Goal: Task Accomplishment & Management: Use online tool/utility

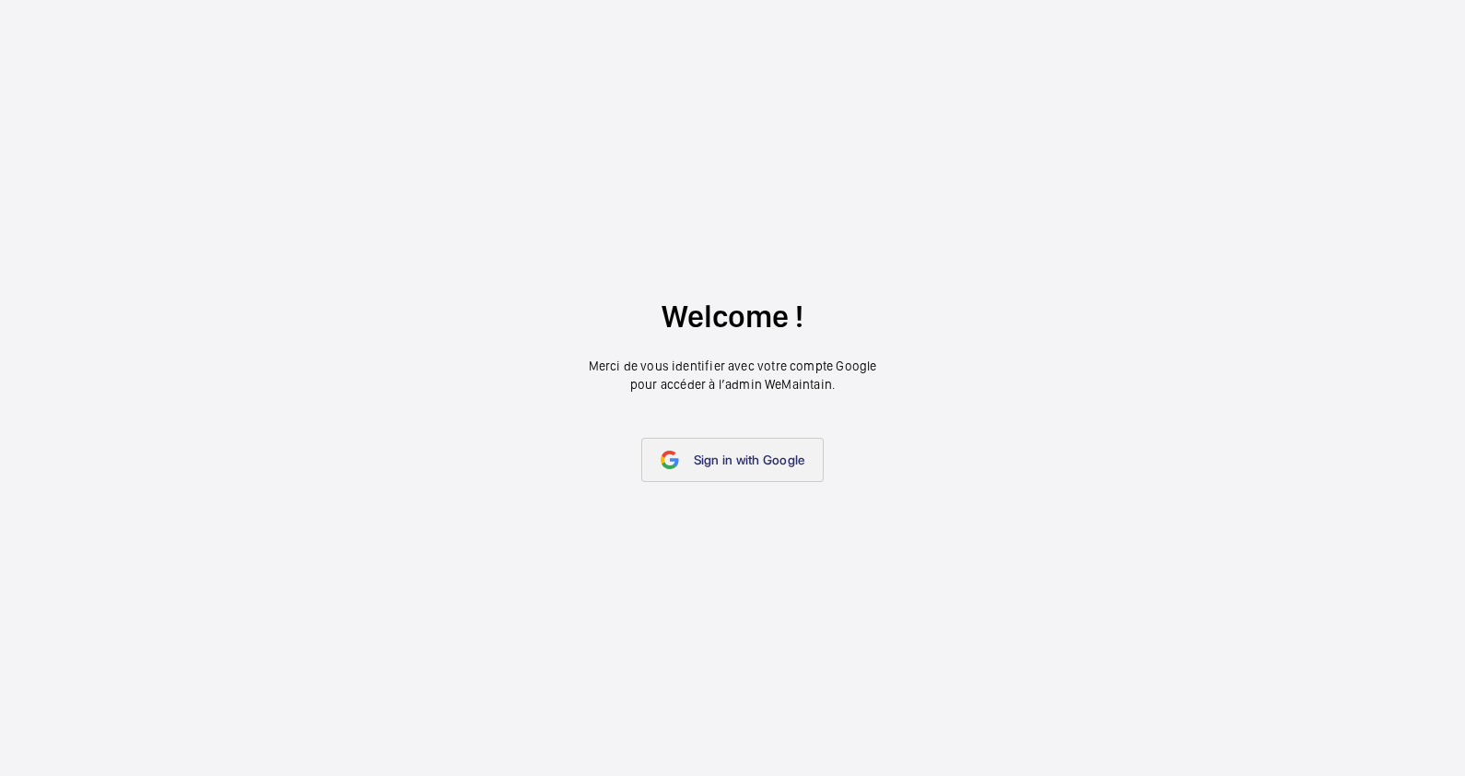
click at [697, 456] on span "Sign in with Google" at bounding box center [749, 459] width 111 height 15
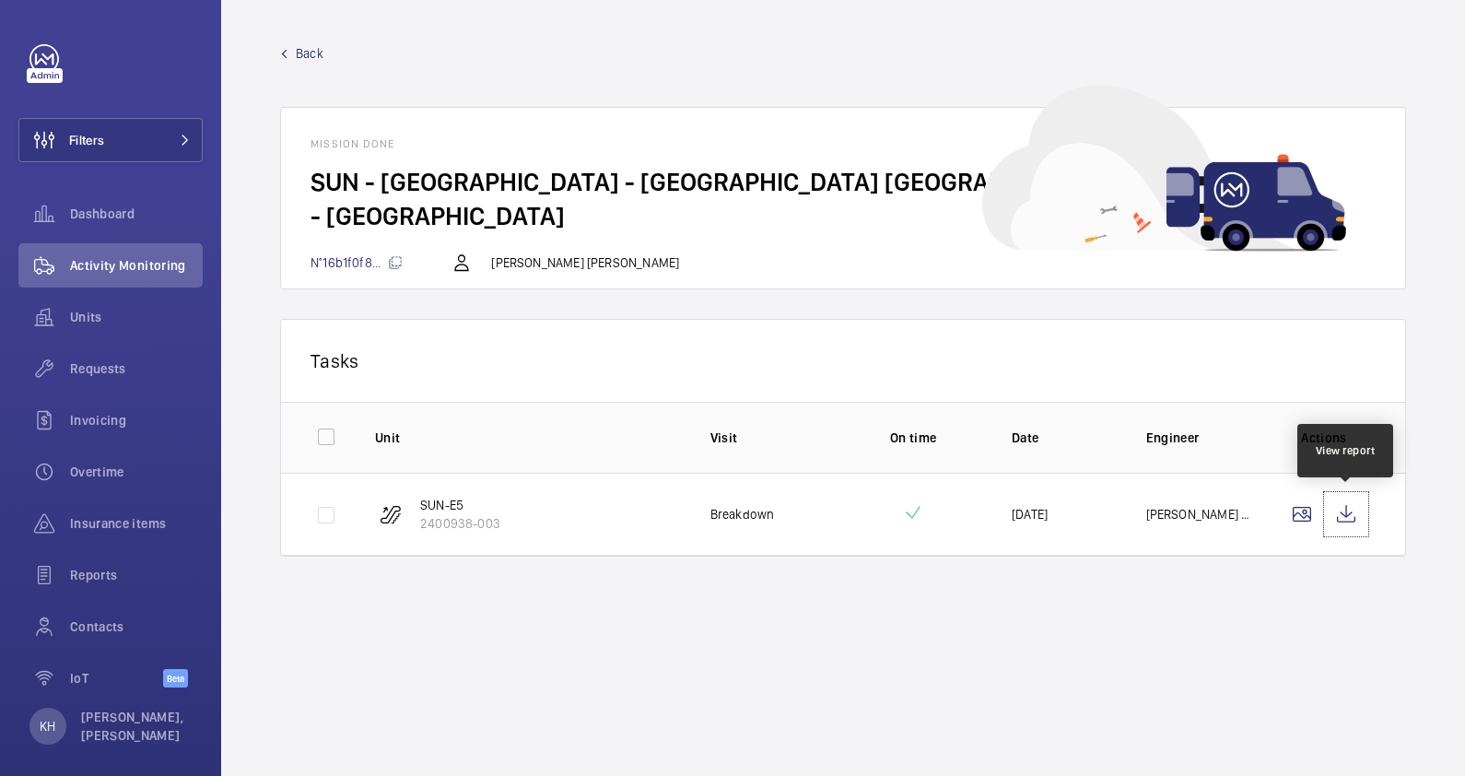
click at [1355, 515] on wm-front-icon-button at bounding box center [1346, 514] width 44 height 44
